Goal: Task Accomplishment & Management: Manage account settings

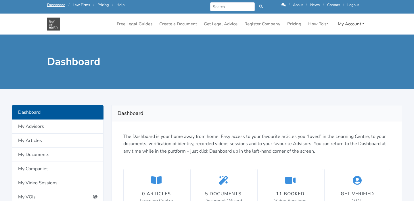
click at [350, 24] on link "My Account" at bounding box center [351, 23] width 31 height 11
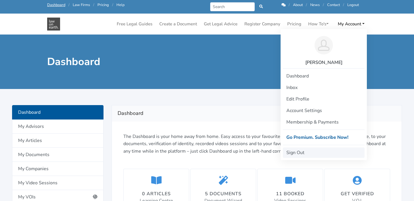
click at [298, 150] on link "Sign Out" at bounding box center [324, 152] width 82 height 10
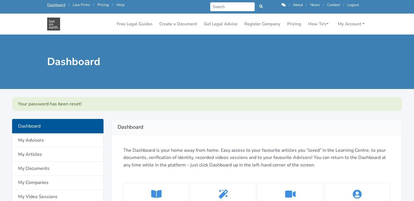
click at [264, 97] on div "Your password has been reset!" at bounding box center [207, 104] width 390 height 14
click at [52, 25] on img at bounding box center [53, 24] width 13 height 13
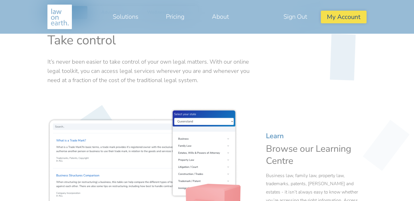
scroll to position [216, 0]
